Goal: Communication & Community: Answer question/provide support

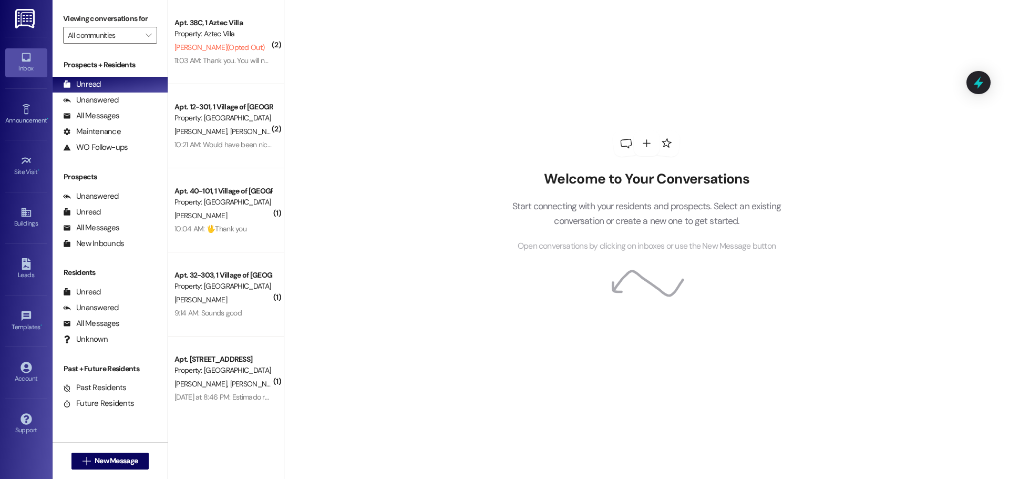
click at [22, 14] on img at bounding box center [26, 18] width 22 height 19
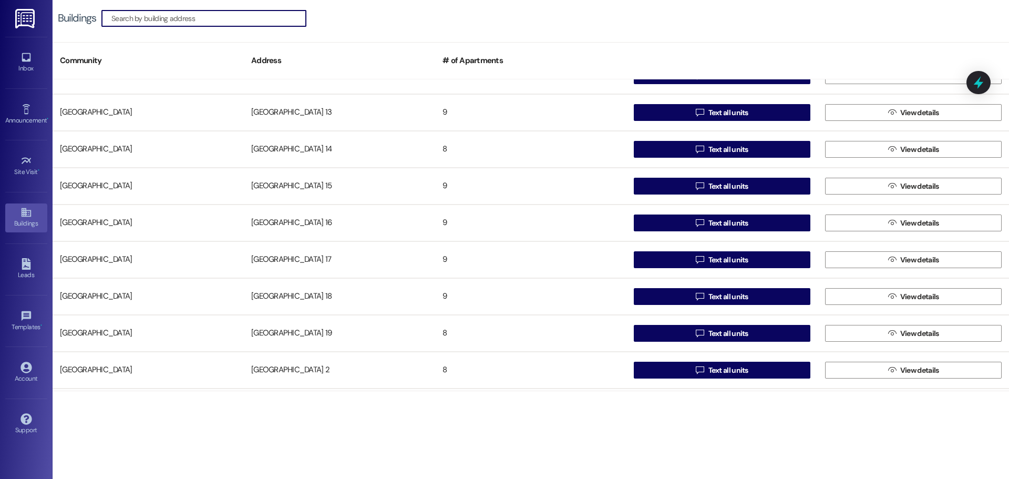
scroll to position [263, 0]
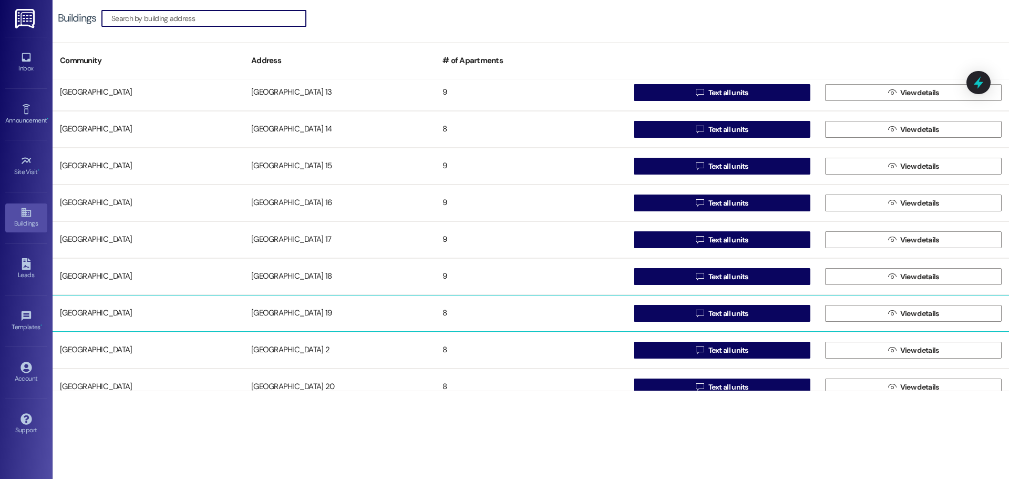
click at [309, 315] on div "[GEOGRAPHIC_DATA] 19" at bounding box center [339, 313] width 191 height 21
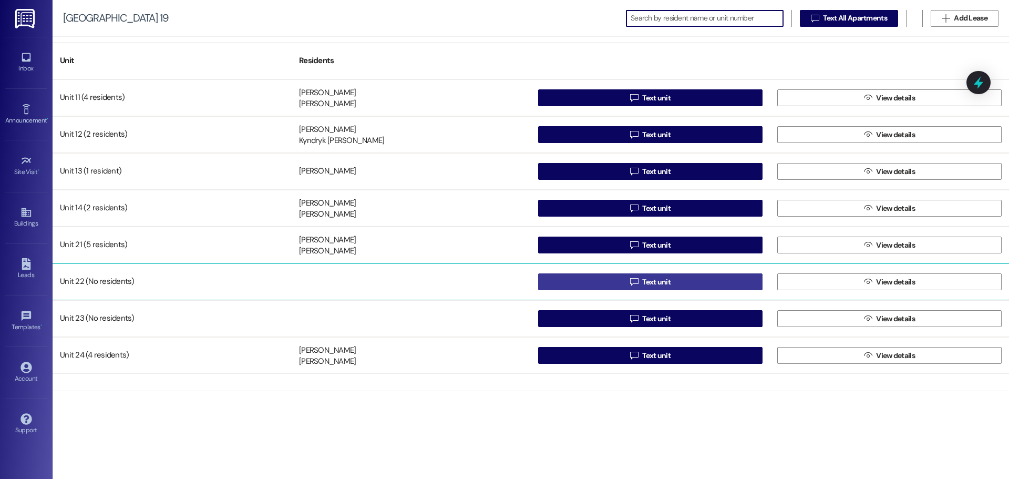
click at [566, 280] on button " Text unit" at bounding box center [650, 281] width 224 height 17
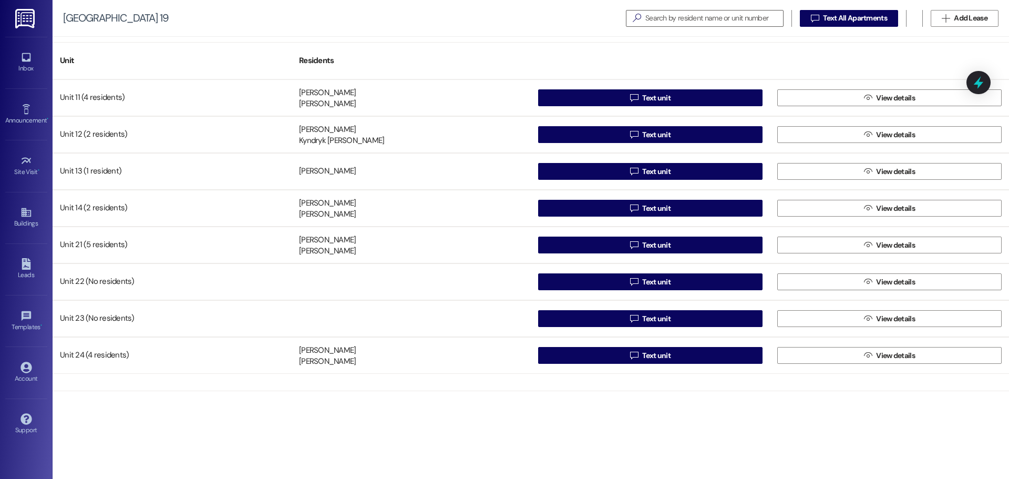
drag, startPoint x: 28, startPoint y: 19, endPoint x: 30, endPoint y: 37, distance: 18.6
click at [28, 19] on img at bounding box center [26, 18] width 22 height 19
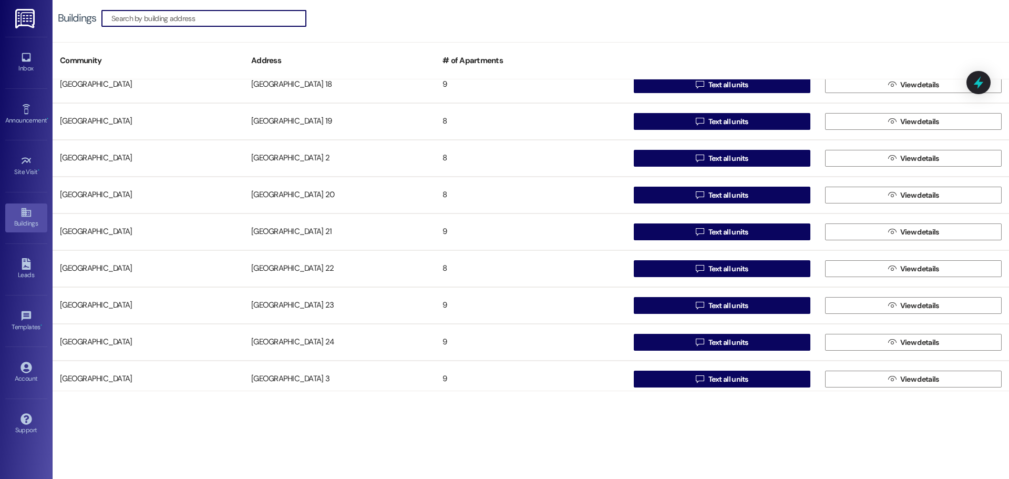
scroll to position [473, 0]
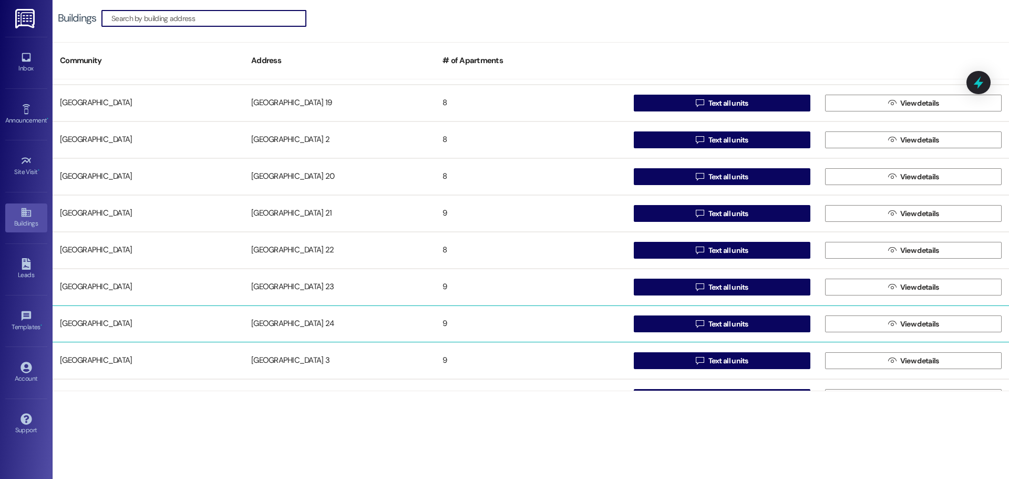
click at [284, 318] on div "[GEOGRAPHIC_DATA] 24" at bounding box center [339, 323] width 191 height 21
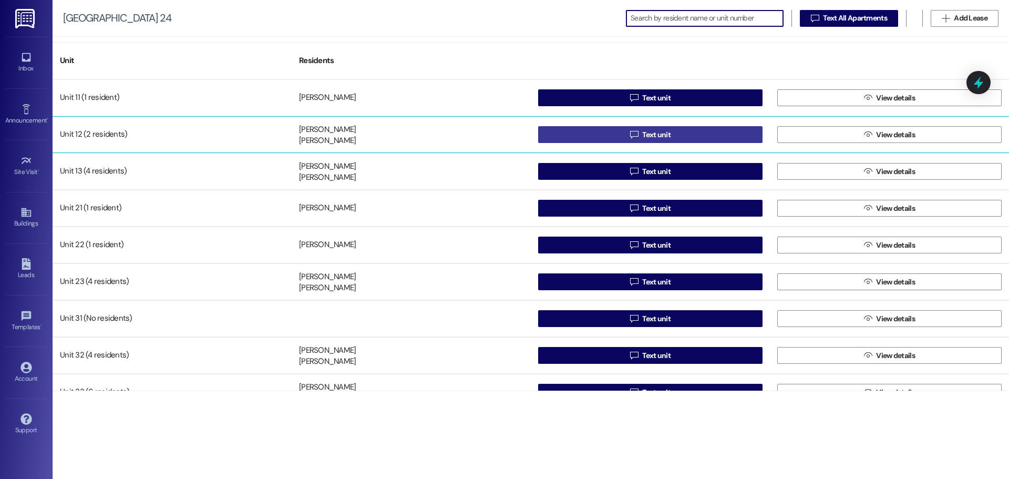
click at [574, 133] on button " Text unit" at bounding box center [650, 134] width 224 height 17
click at [574, 134] on button " Text unit" at bounding box center [650, 134] width 224 height 17
click at [584, 131] on button " Text unit" at bounding box center [650, 134] width 224 height 17
click at [648, 132] on span "Text unit" at bounding box center [656, 134] width 28 height 11
click at [622, 128] on button " Text unit" at bounding box center [650, 134] width 224 height 17
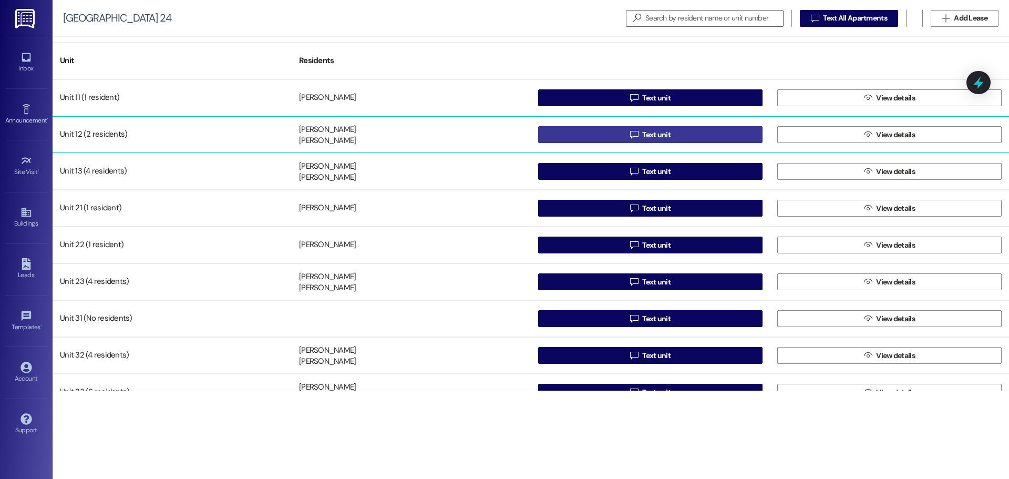
click at [669, 131] on span "Text unit" at bounding box center [656, 134] width 33 height 11
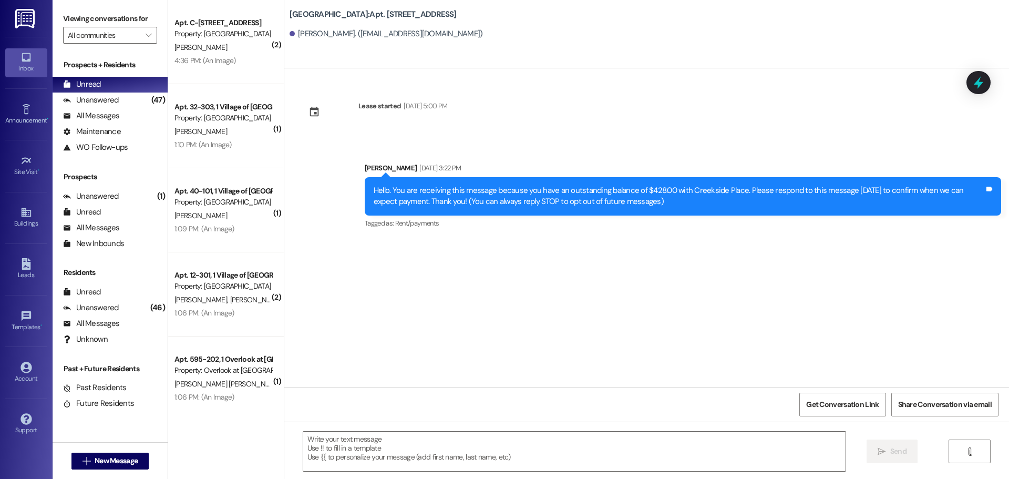
click at [28, 21] on img at bounding box center [26, 18] width 22 height 19
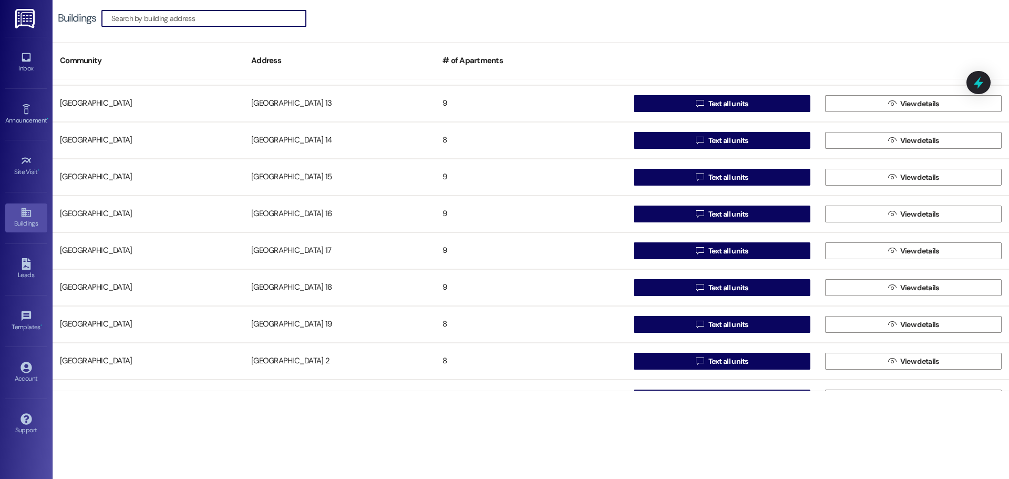
scroll to position [263, 0]
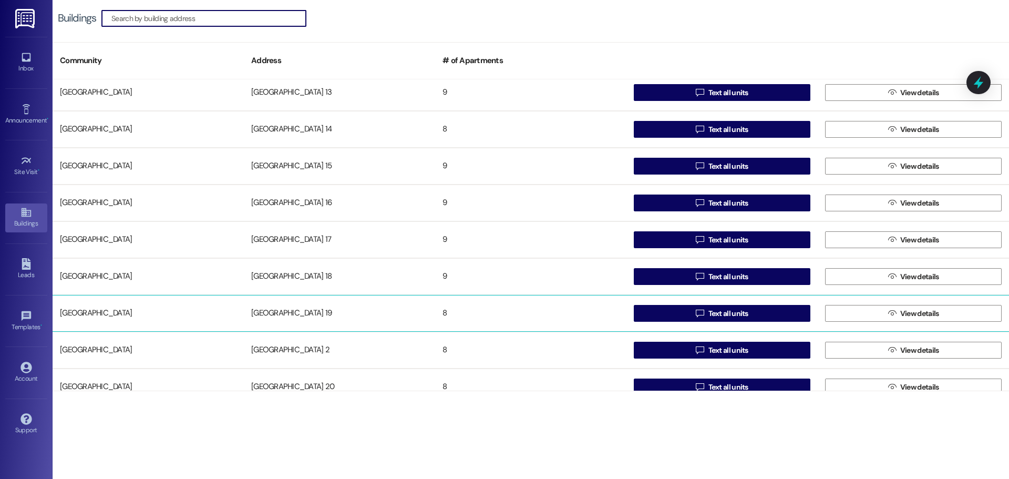
click at [307, 310] on div "[GEOGRAPHIC_DATA] 19" at bounding box center [339, 313] width 191 height 21
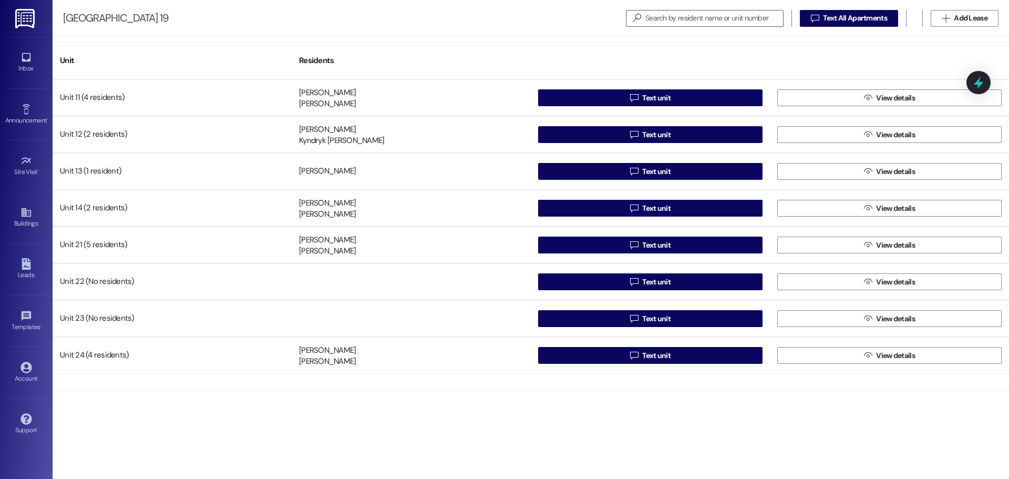
click at [23, 15] on img at bounding box center [26, 18] width 22 height 19
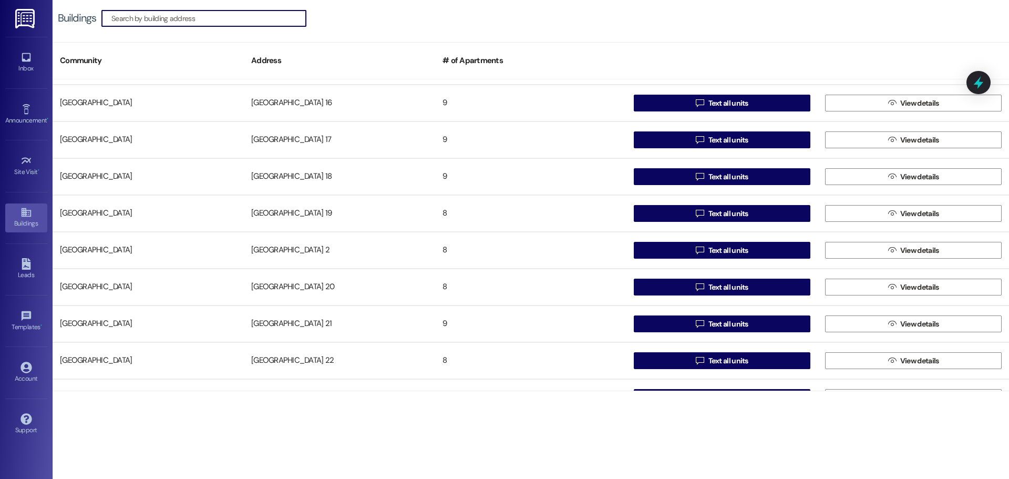
scroll to position [420, 0]
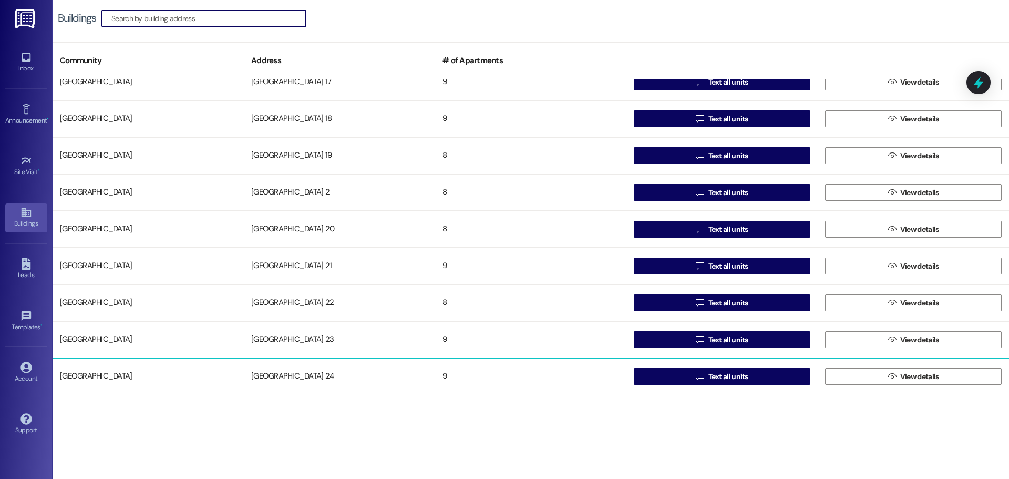
click at [290, 374] on div "[GEOGRAPHIC_DATA] 24" at bounding box center [339, 376] width 191 height 21
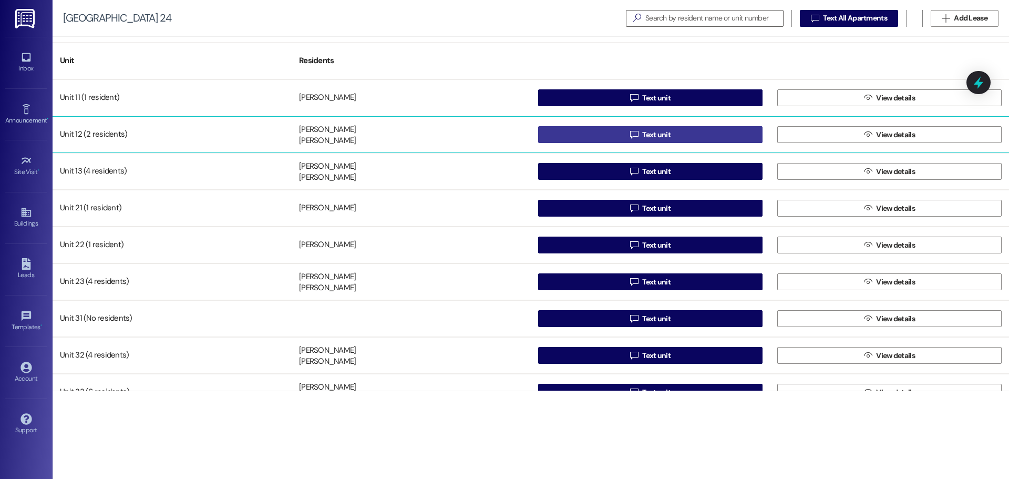
click at [594, 131] on button " Text unit" at bounding box center [650, 134] width 224 height 17
